Goal: Information Seeking & Learning: Learn about a topic

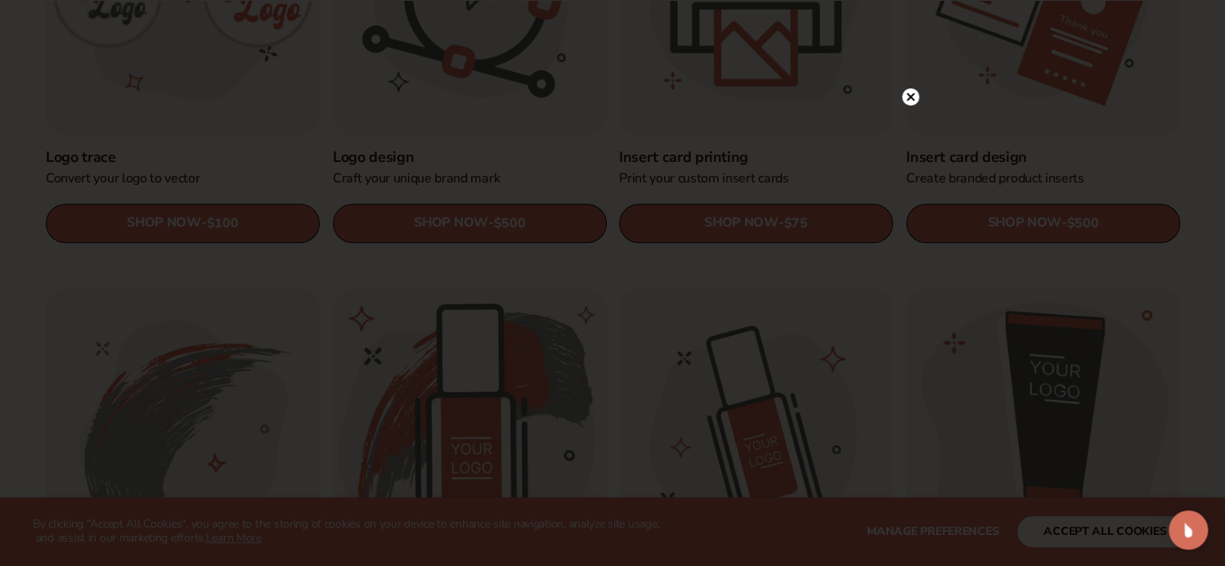
scroll to position [715, 0]
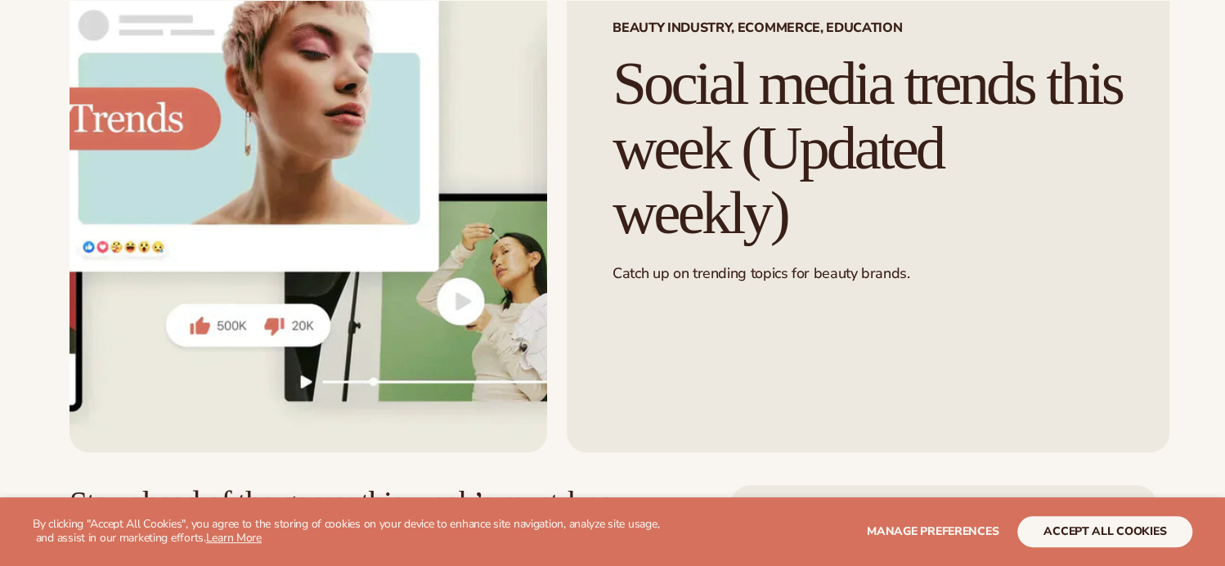
scroll to position [187, 0]
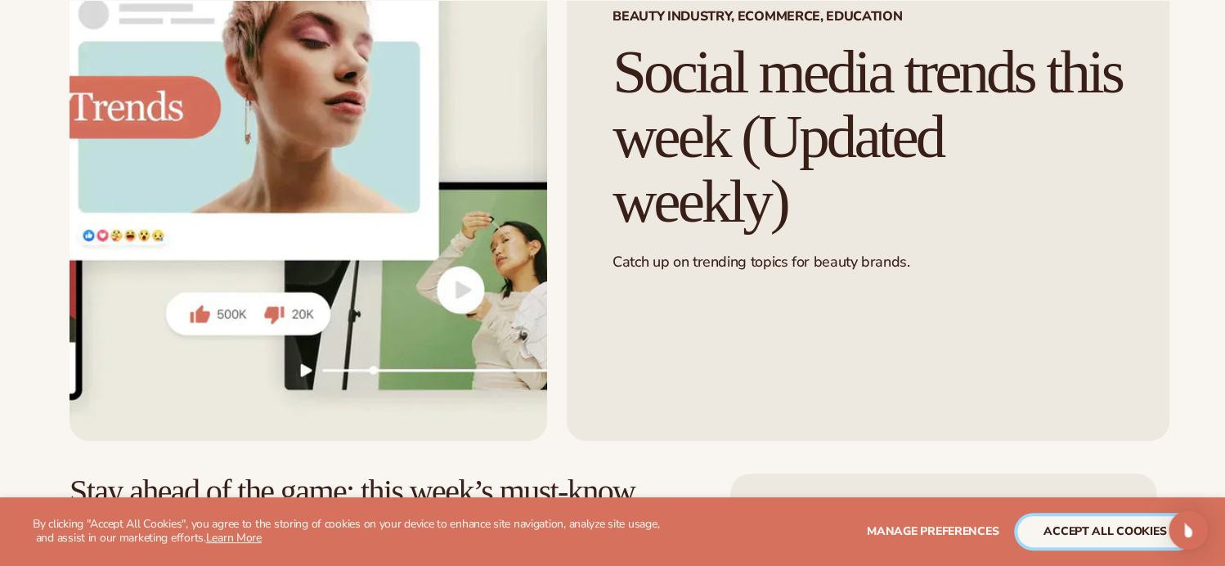
click at [1077, 530] on button "accept all cookies" at bounding box center [1105, 531] width 175 height 31
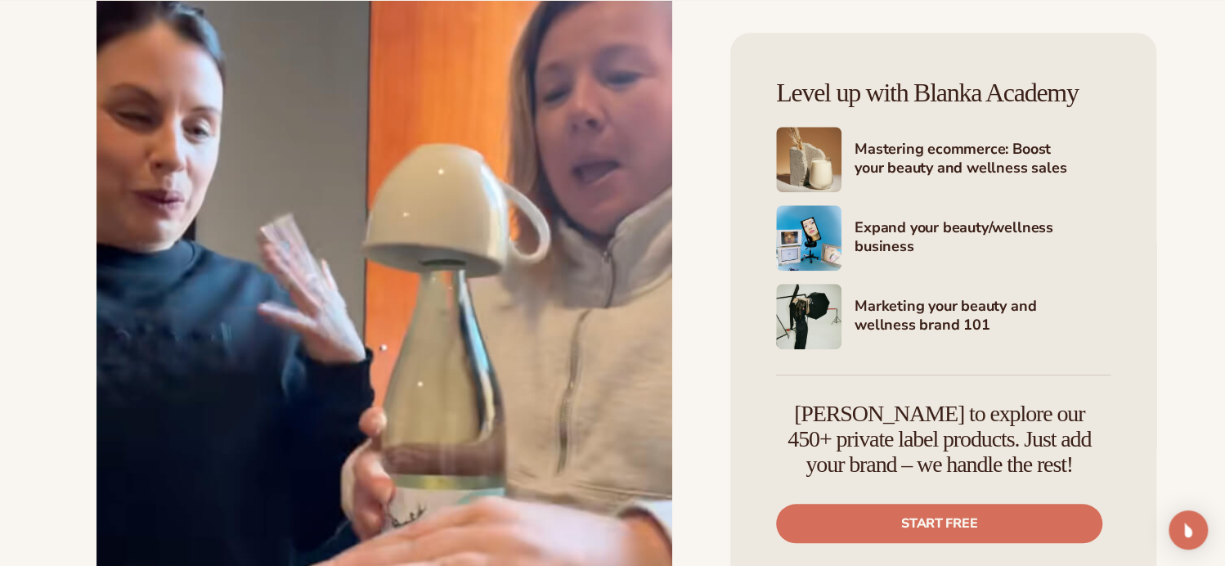
scroll to position [20839, 0]
